Goal: Information Seeking & Learning: Understand process/instructions

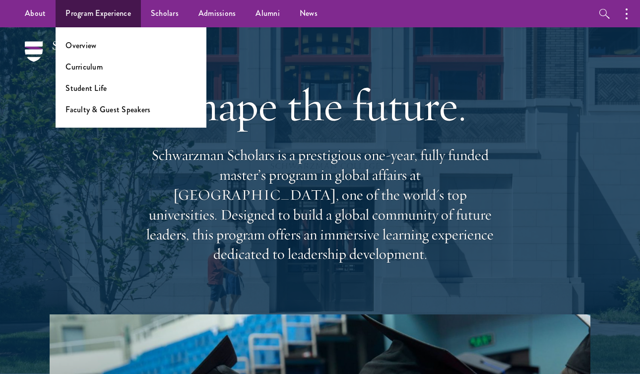
click at [94, 39] on ul "Overview Curriculum Student Life Faculty & Guest Speakers" at bounding box center [131, 77] width 151 height 100
click at [93, 41] on link "Overview" at bounding box center [81, 45] width 31 height 11
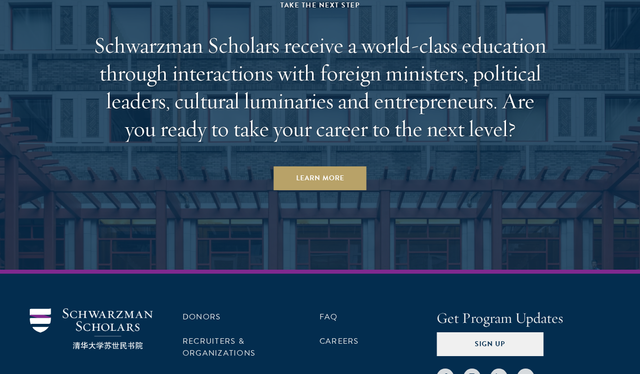
scroll to position [4953, 0]
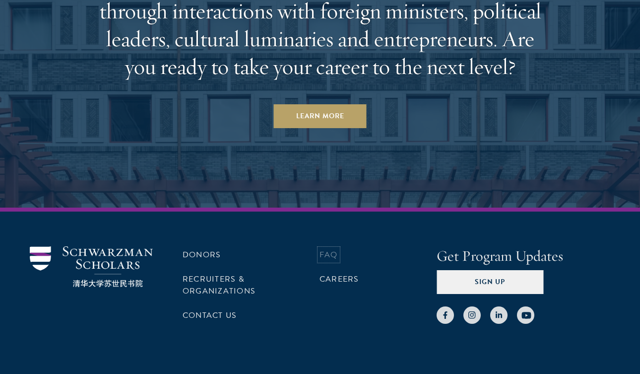
click at [320, 249] on link "FAQ" at bounding box center [329, 255] width 18 height 12
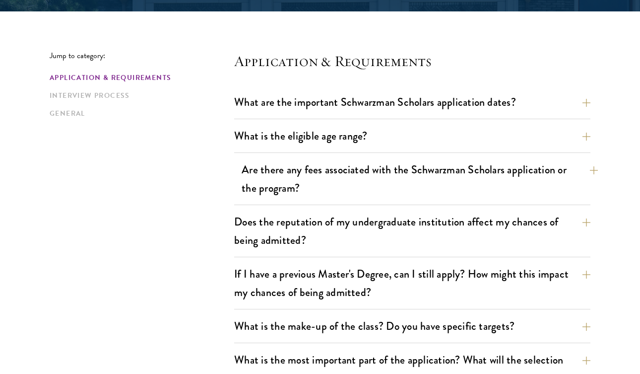
scroll to position [244, 0]
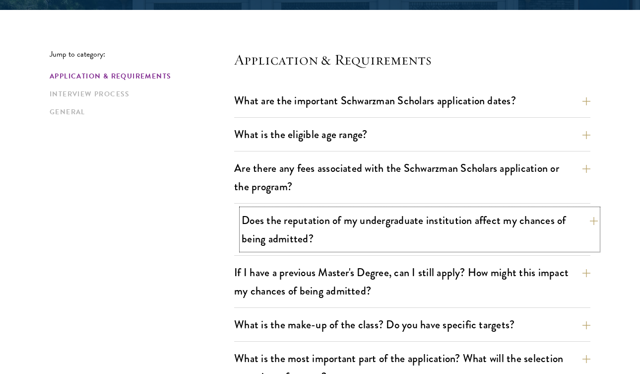
click at [596, 226] on button "Does the reputation of my undergraduate institution affect my chances of being …" at bounding box center [420, 229] width 356 height 41
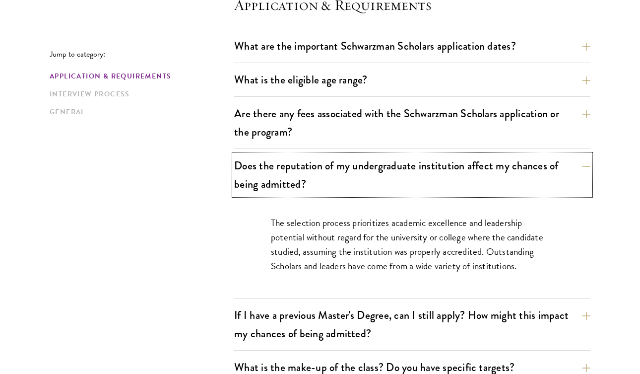
scroll to position [355, 0]
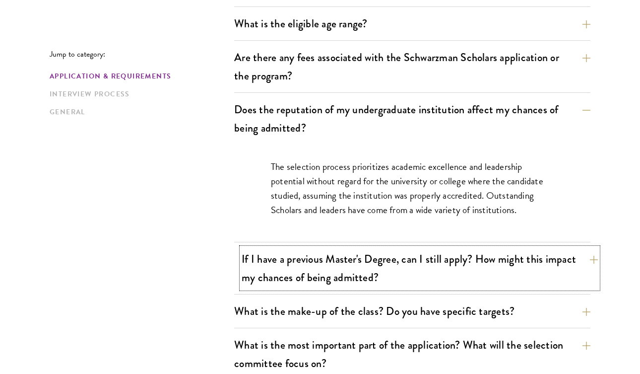
click at [591, 258] on button "If I have a previous Master's Degree, can I still apply? How might this impact …" at bounding box center [420, 268] width 356 height 41
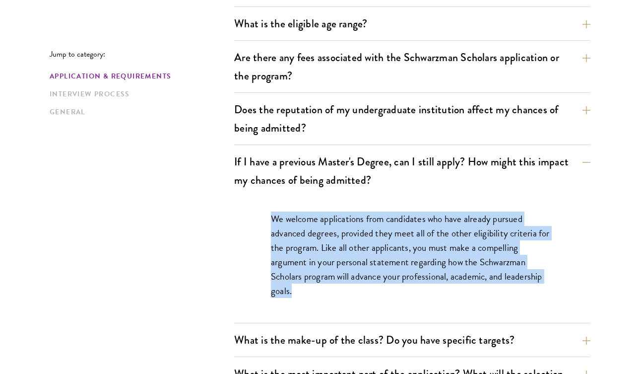
drag, startPoint x: 270, startPoint y: 210, endPoint x: 522, endPoint y: 288, distance: 263.6
click at [524, 287] on div "We welcome applications from candidates who have already pursued advanced degre…" at bounding box center [412, 260] width 342 height 126
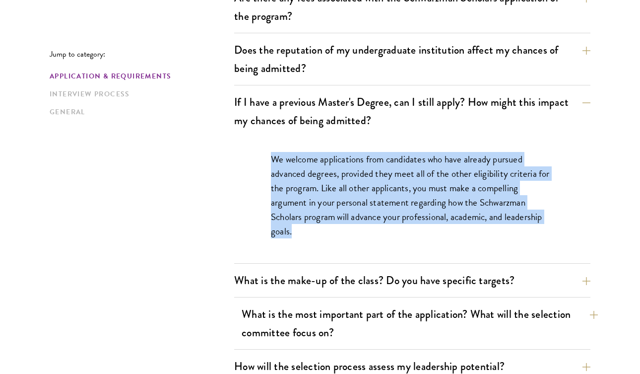
scroll to position [423, 0]
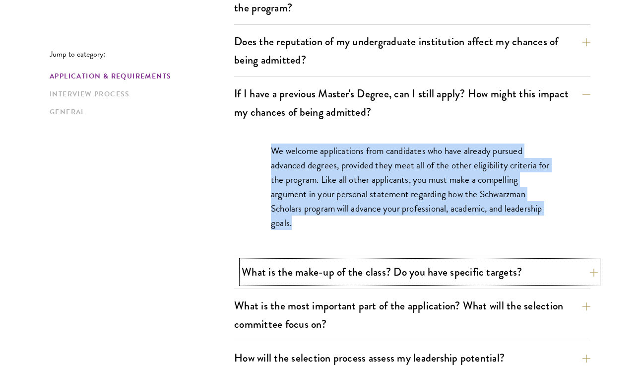
click at [564, 273] on button "What is the make-up of the class? Do you have specific targets?" at bounding box center [420, 272] width 356 height 22
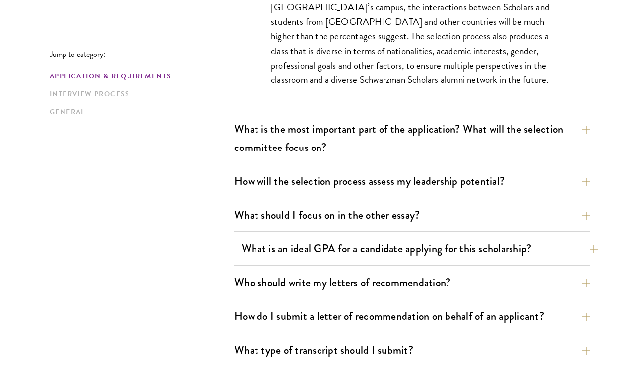
scroll to position [682, 0]
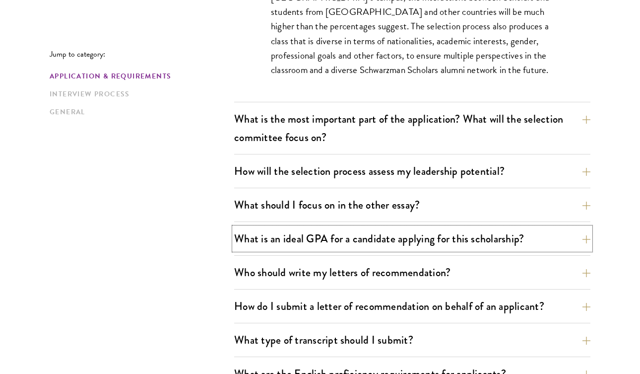
click at [409, 241] on button "What is an ideal GPA for a candidate applying for this scholarship?" at bounding box center [412, 238] width 356 height 22
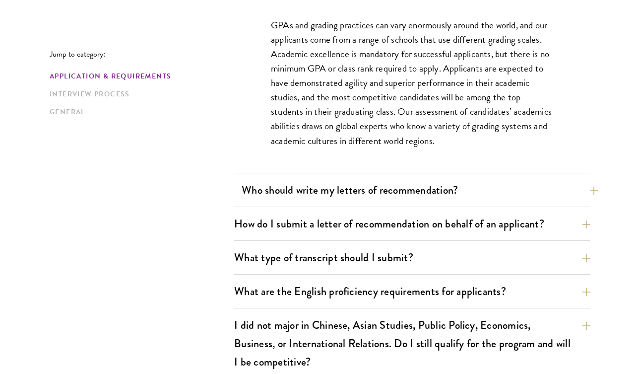
scroll to position [861, 0]
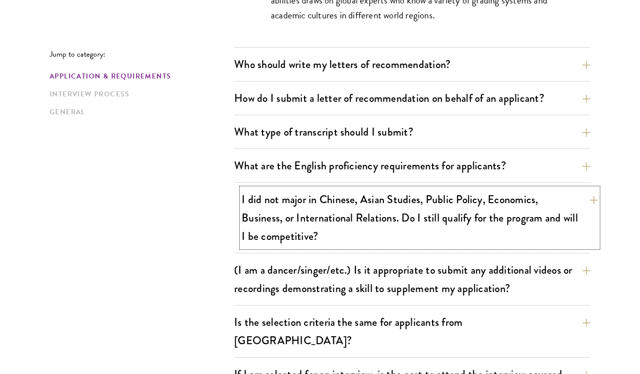
click at [366, 223] on button "I did not major in Chinese, Asian Studies, Public Policy, Economics, Business, …" at bounding box center [420, 217] width 356 height 59
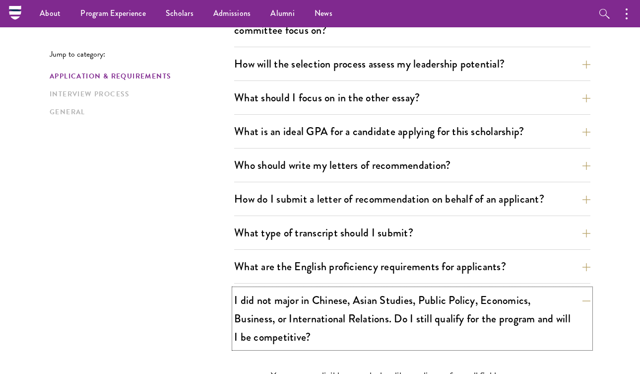
scroll to position [0, 0]
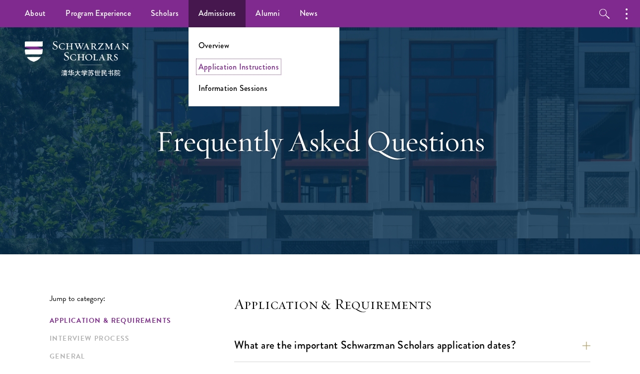
click at [235, 66] on link "Application Instructions" at bounding box center [239, 66] width 80 height 11
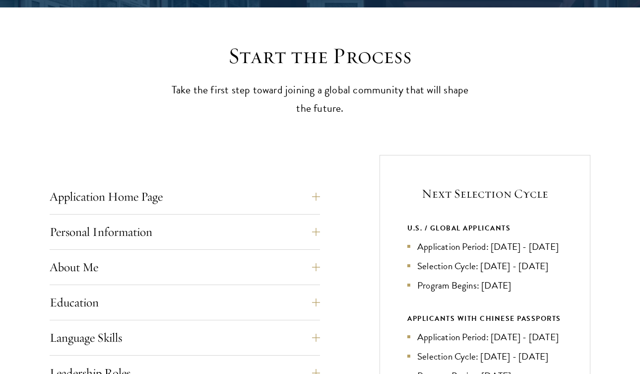
scroll to position [263, 0]
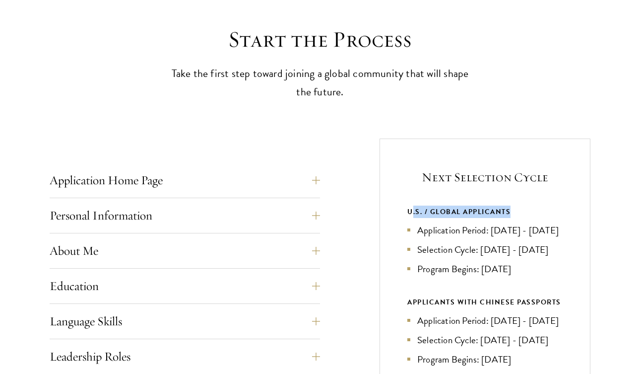
drag, startPoint x: 411, startPoint y: 209, endPoint x: 531, endPoint y: 214, distance: 119.7
click at [531, 214] on div "U.S. / GLOBAL APPLICANTS" at bounding box center [485, 211] width 155 height 12
drag, startPoint x: 408, startPoint y: 231, endPoint x: 524, endPoint y: 239, distance: 116.0
click at [524, 237] on li "Application Period: Apr 2026 - Sep 2026" at bounding box center [485, 230] width 155 height 14
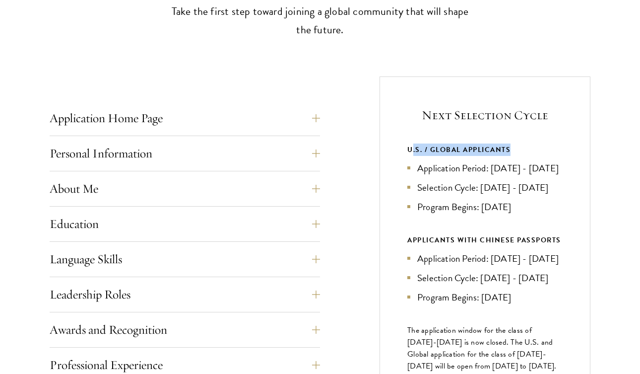
scroll to position [336, 0]
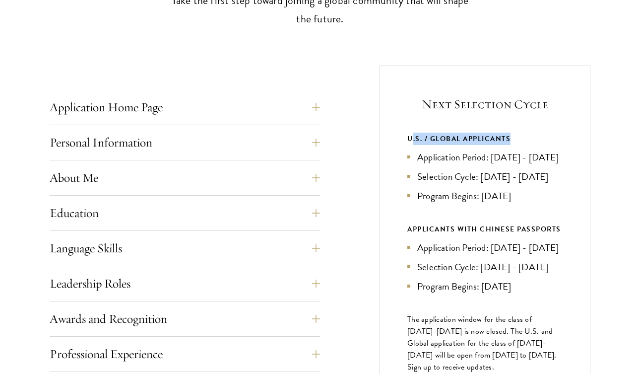
drag, startPoint x: 417, startPoint y: 197, endPoint x: 542, endPoint y: 213, distance: 125.7
click at [542, 203] on ul "Application Period: Apr 2026 - Sep 2026 Selection Cycle: Oct - Nov 2026 Program…" at bounding box center [485, 176] width 155 height 53
click at [539, 203] on li "Program Begins: Aug 2027" at bounding box center [485, 196] width 155 height 14
drag, startPoint x: 545, startPoint y: 214, endPoint x: 422, endPoint y: 149, distance: 138.8
click at [422, 150] on ul "Application Period: Apr 2026 - Sep 2026 Selection Cycle: Oct - Nov 2026 Program…" at bounding box center [485, 176] width 155 height 53
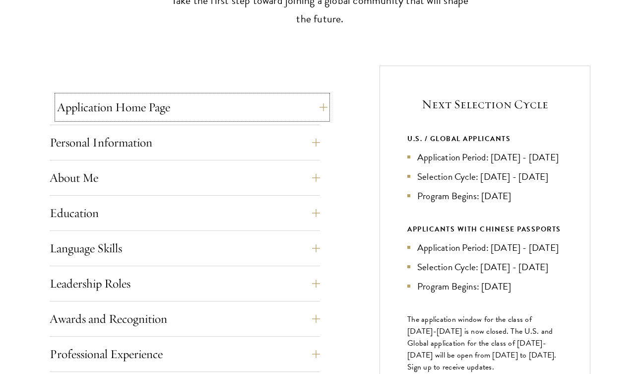
click at [324, 108] on button "Application Home Page" at bounding box center [192, 107] width 271 height 24
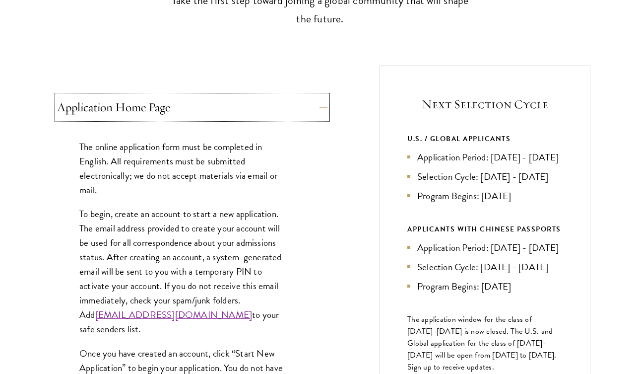
click at [324, 108] on button "Application Home Page" at bounding box center [192, 107] width 271 height 24
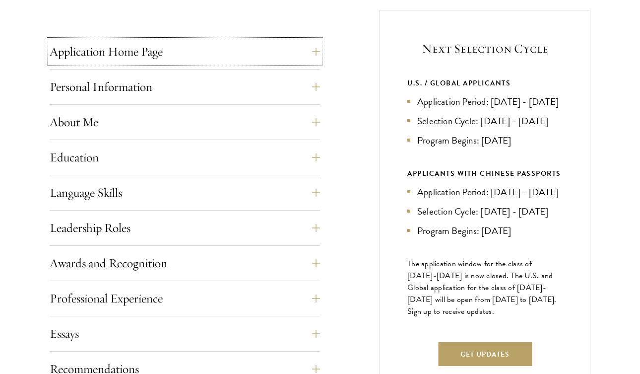
scroll to position [404, 0]
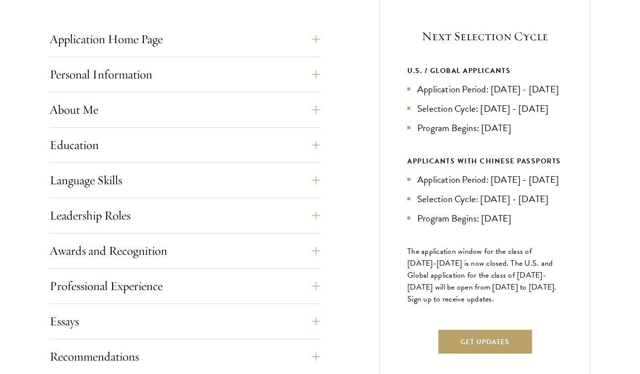
click at [303, 90] on div "Personal Information This section requests applicant biographical and contact i…" at bounding box center [185, 78] width 271 height 30
click at [325, 36] on div "Application Home Page The online application form must be completed in English.…" at bounding box center [320, 292] width 541 height 588
click at [313, 94] on div "Application Home Page The online application form must be completed in English.…" at bounding box center [185, 306] width 271 height 558
click at [318, 79] on button "Personal Information" at bounding box center [192, 75] width 271 height 24
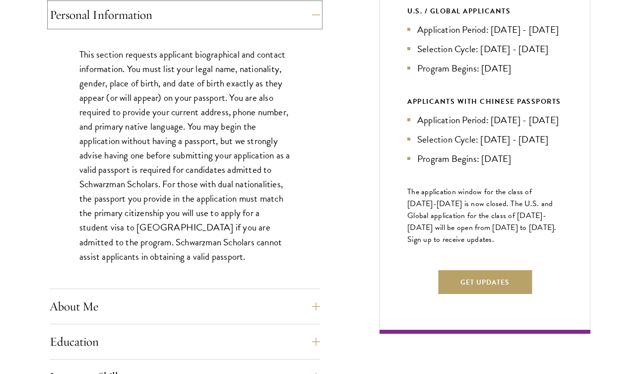
scroll to position [476, 0]
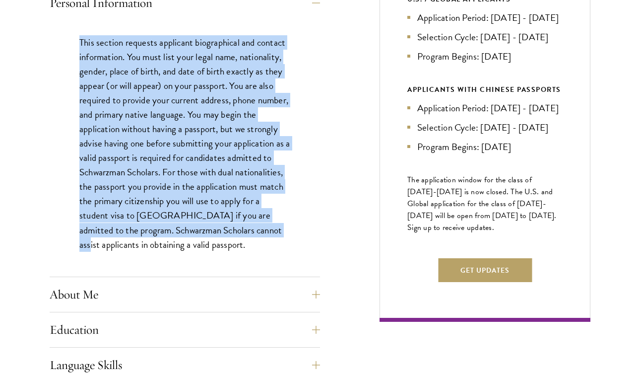
drag, startPoint x: 122, startPoint y: 57, endPoint x: 278, endPoint y: 229, distance: 233.3
click at [280, 239] on div "This section requests applicant biographical and contact information. You must …" at bounding box center [185, 148] width 271 height 256
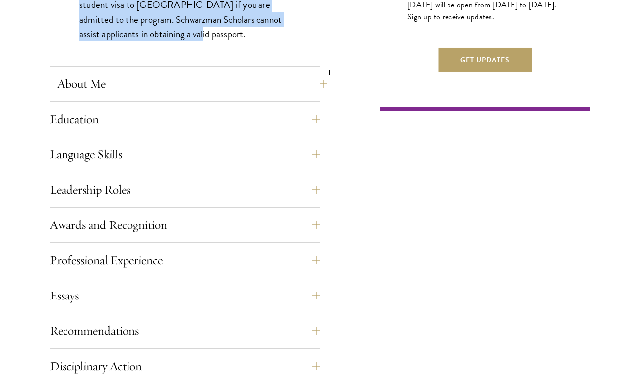
click at [199, 81] on button "About Me" at bounding box center [192, 84] width 271 height 24
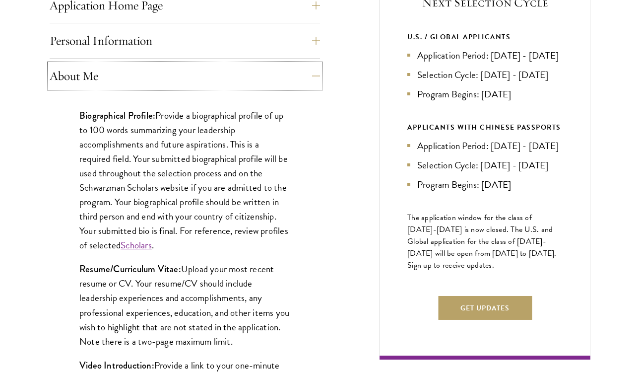
scroll to position [450, 0]
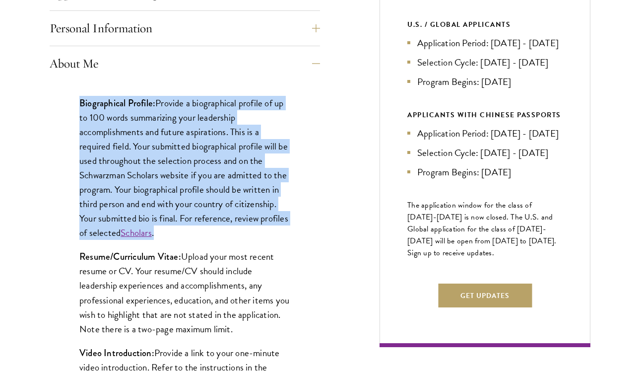
drag, startPoint x: 74, startPoint y: 98, endPoint x: 290, endPoint y: 226, distance: 251.0
click at [290, 226] on div "Biographical Profile: Provide a biographical profile of up to 100 words summari…" at bounding box center [185, 336] width 271 height 510
click at [93, 139] on p "Biographical Profile: Provide a biographical profile of up to 100 words summari…" at bounding box center [184, 168] width 211 height 144
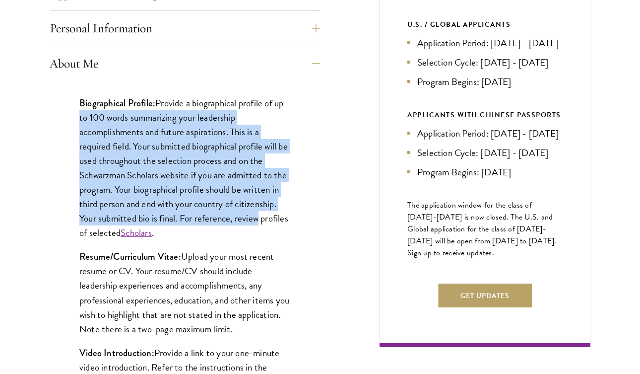
drag, startPoint x: 78, startPoint y: 115, endPoint x: 262, endPoint y: 219, distance: 210.7
click at [262, 218] on div "Biographical Profile: Provide a biographical profile of up to 100 words summari…" at bounding box center [185, 336] width 271 height 510
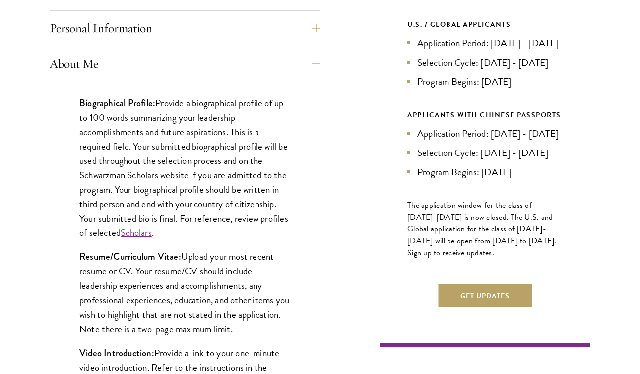
click at [117, 198] on p "Biographical Profile: Provide a biographical profile of up to 100 words summari…" at bounding box center [184, 168] width 211 height 144
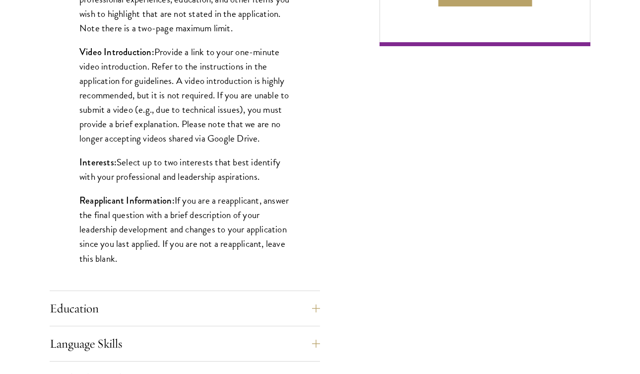
scroll to position [751, 0]
click at [240, 310] on button "Education" at bounding box center [192, 308] width 271 height 24
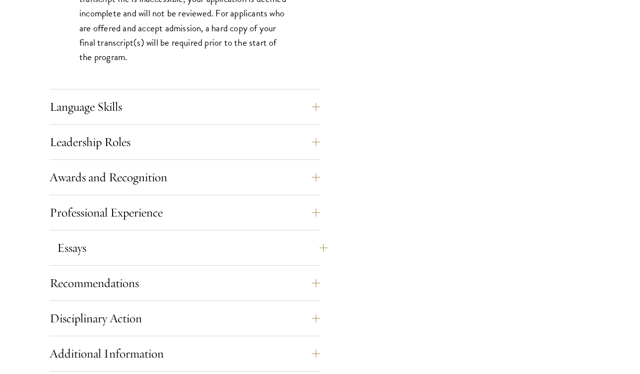
scroll to position [1721, 0]
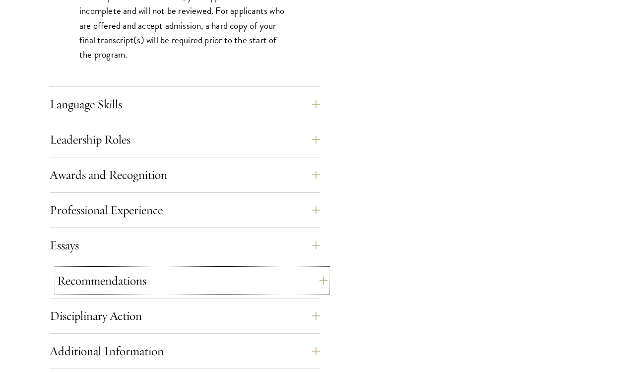
click at [163, 292] on button "Recommendations" at bounding box center [192, 281] width 271 height 24
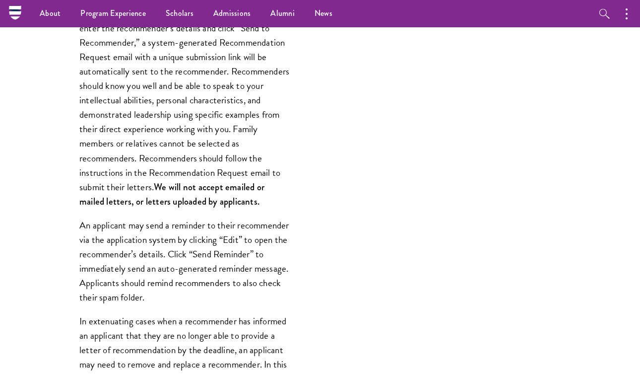
scroll to position [719, 0]
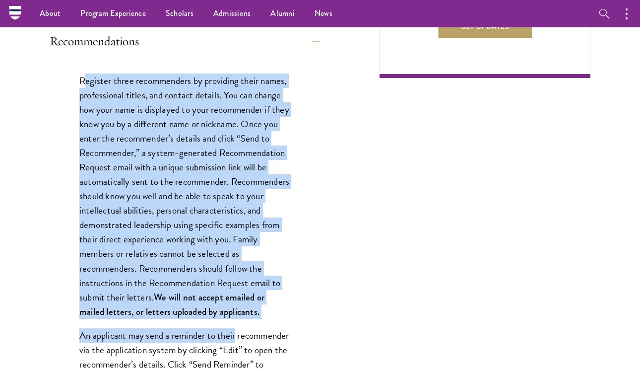
drag, startPoint x: 90, startPoint y: 75, endPoint x: 310, endPoint y: 336, distance: 340.3
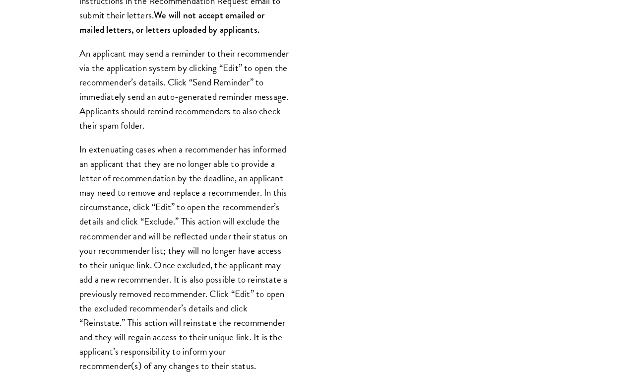
click at [218, 284] on p "In extenuating cases when a recommender has informed an applicant that they are…" at bounding box center [184, 257] width 211 height 231
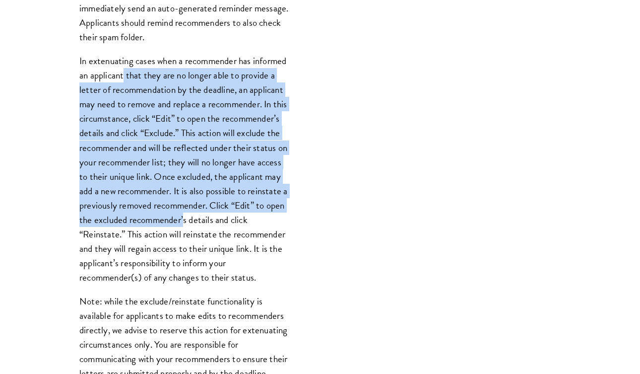
drag, startPoint x: 131, startPoint y: 91, endPoint x: 194, endPoint y: 231, distance: 153.3
click at [184, 220] on p "In extenuating cases when a recommender has informed an applicant that they are…" at bounding box center [184, 169] width 211 height 231
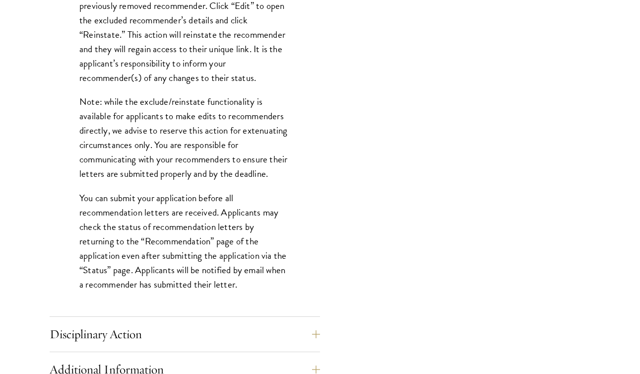
click at [180, 225] on p "You can submit your application before all recommendation letters are received.…" at bounding box center [184, 241] width 211 height 101
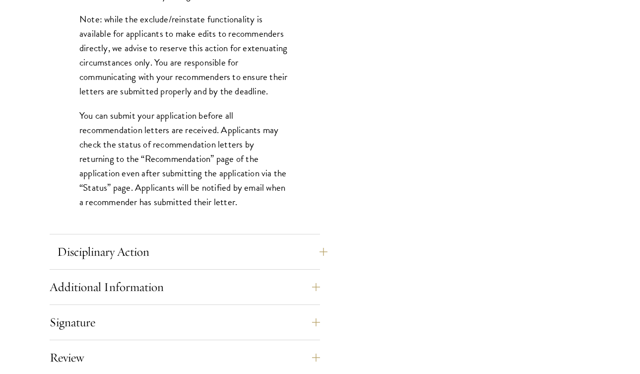
scroll to position [1374, 0]
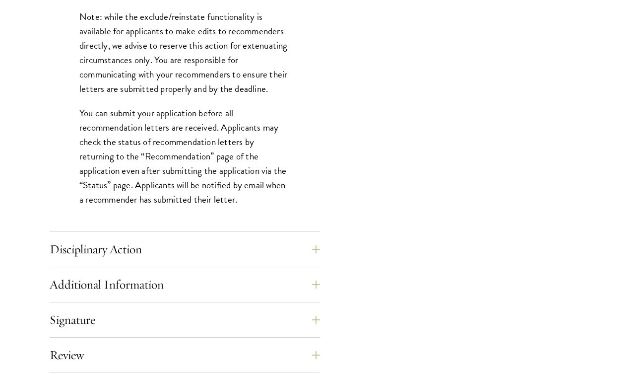
click at [152, 237] on button "Disciplinary Action" at bounding box center [192, 249] width 271 height 24
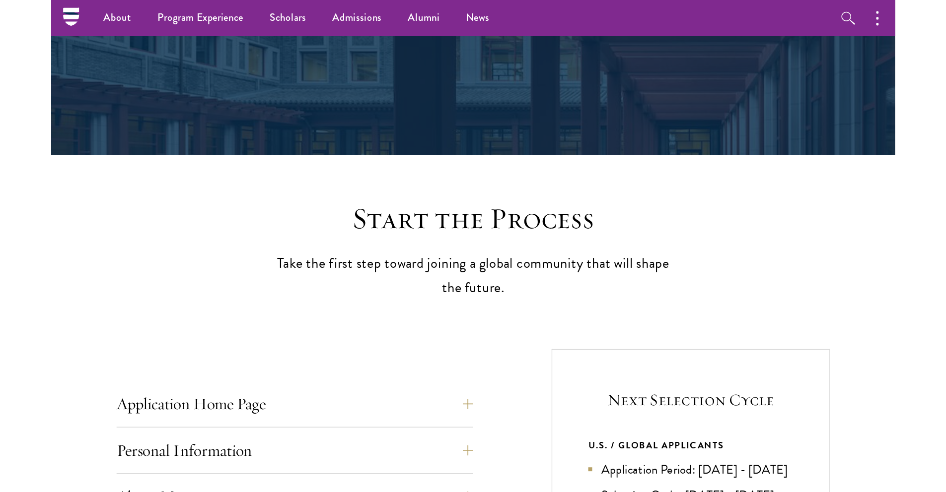
scroll to position [0, 0]
